Goal: Task Accomplishment & Management: Complete application form

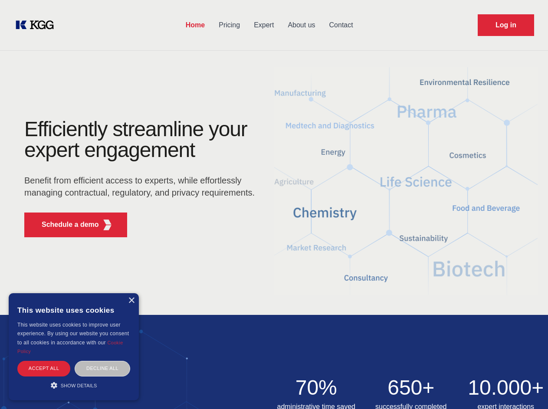
click at [274, 204] on div "Efficiently streamline your expert engagement Benefit from efficient access to …" at bounding box center [142, 181] width 264 height 125
click at [65, 225] on p "Schedule a demo" at bounding box center [70, 224] width 57 height 10
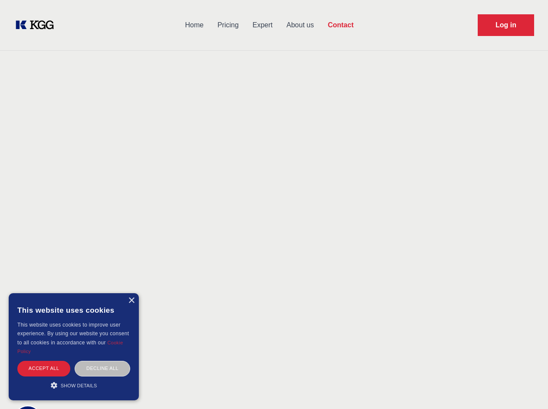
click at [131, 301] on div "× This website uses cookies This website uses cookies to improve user experienc…" at bounding box center [74, 346] width 130 height 107
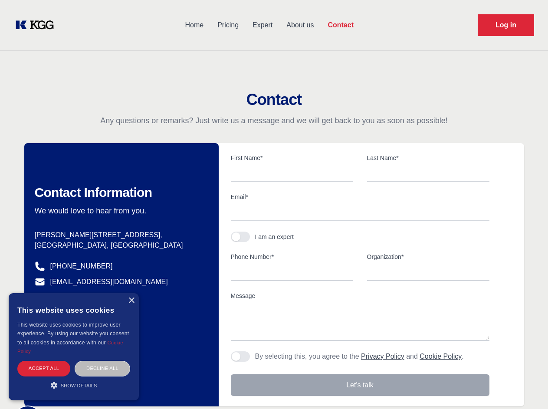
click at [44, 368] on div "Accept all" at bounding box center [43, 368] width 53 height 15
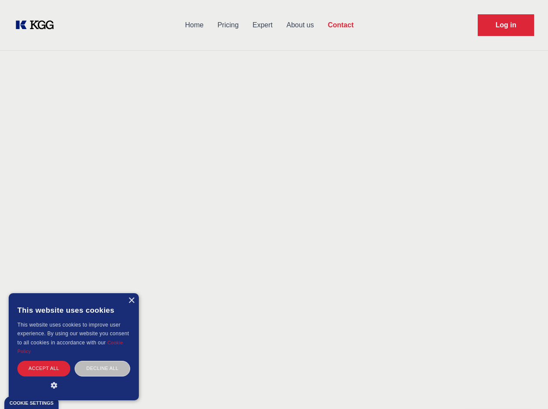
click at [102, 368] on div "Decline all" at bounding box center [103, 368] width 56 height 15
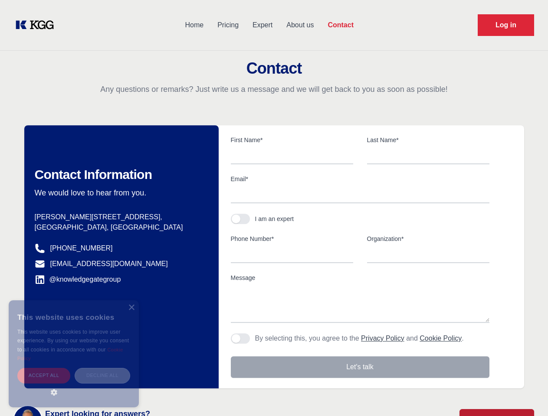
click at [74, 385] on main "Contact Any questions or remarks? Just write us a message and we will get back …" at bounding box center [274, 226] width 548 height 452
